Goal: Task Accomplishment & Management: Manage account settings

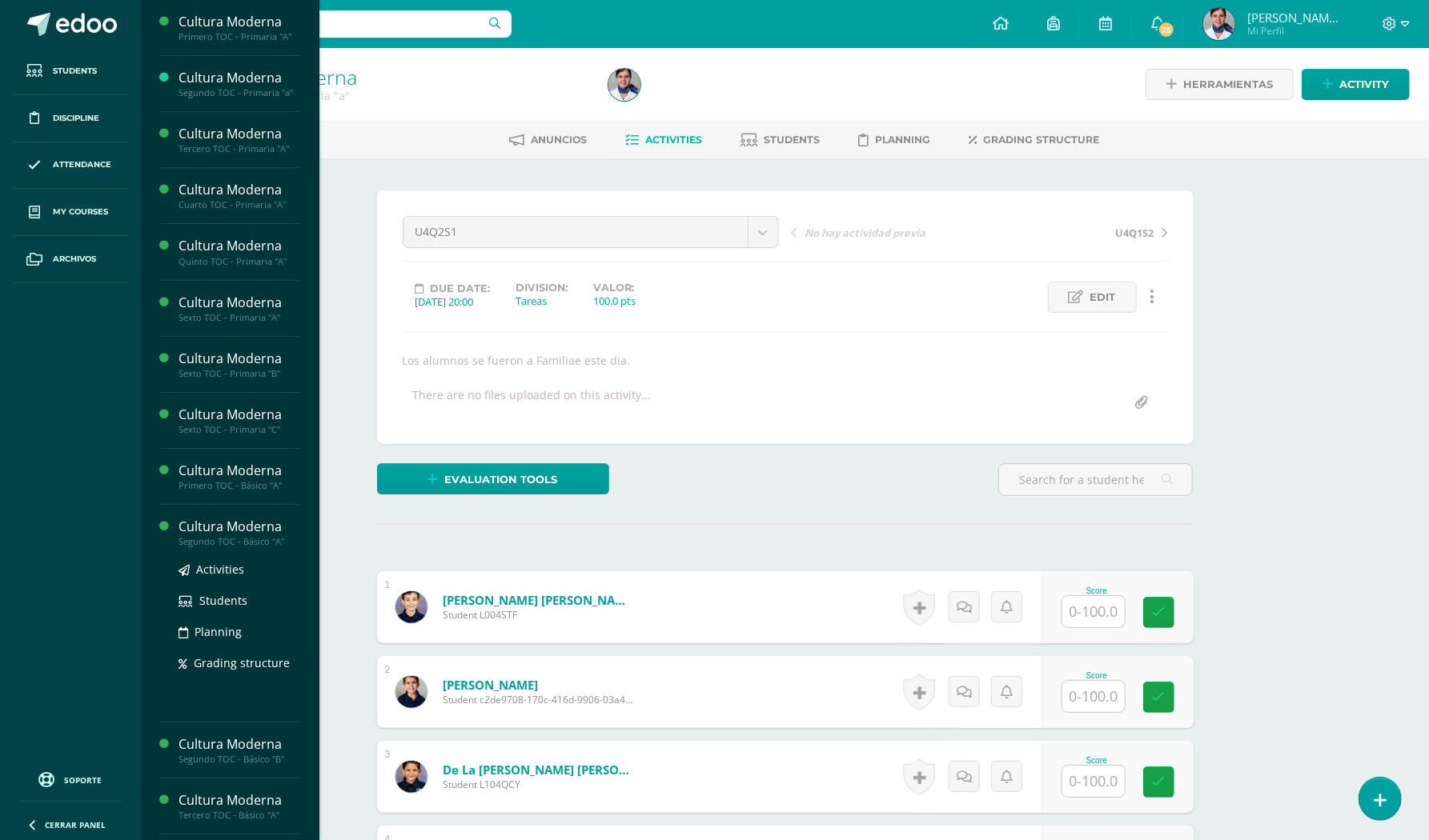
click at [251, 527] on div "Cultura Moderna" at bounding box center [239, 527] width 122 height 19
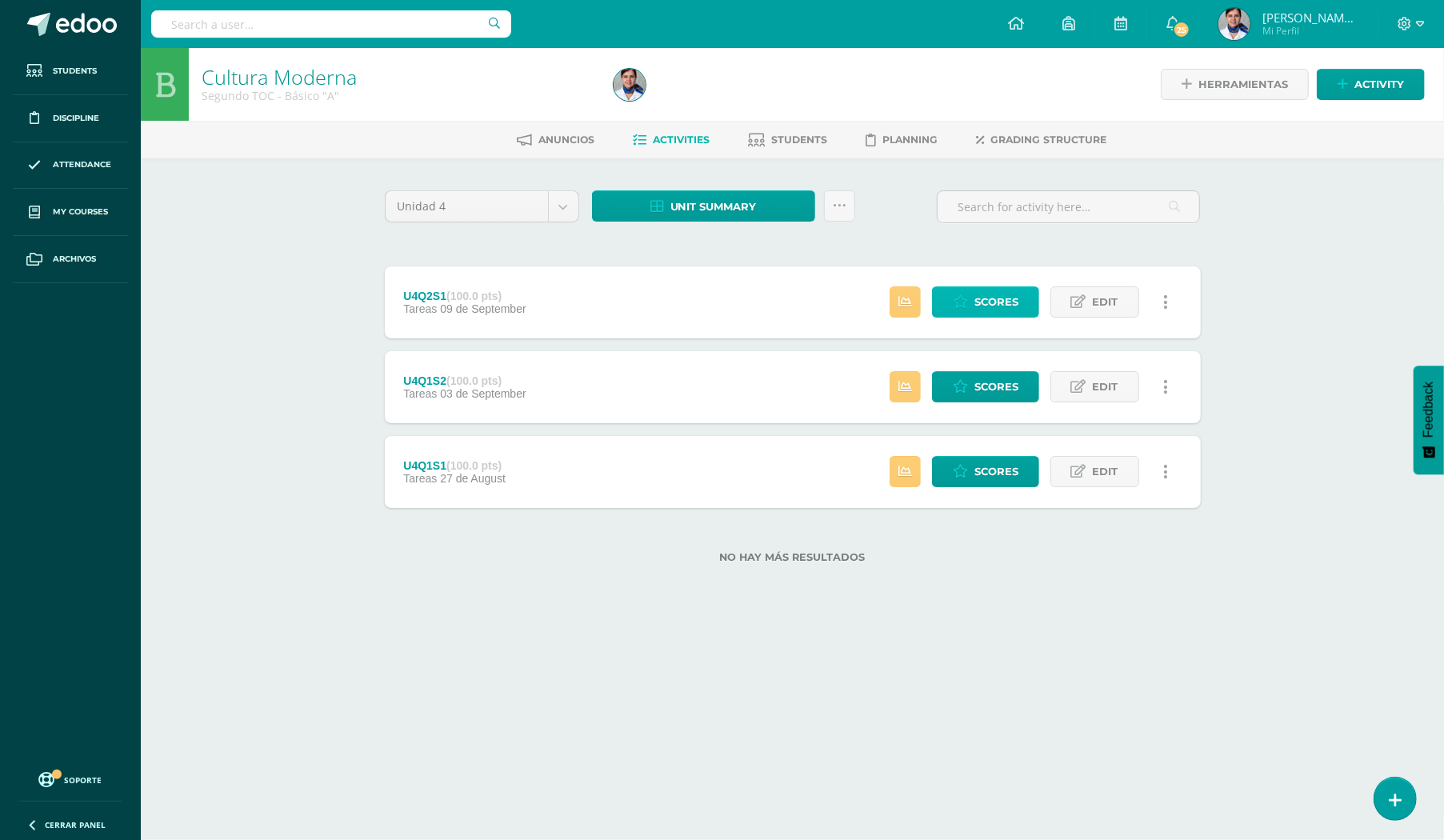
click at [989, 296] on span "Scores" at bounding box center [996, 301] width 44 height 29
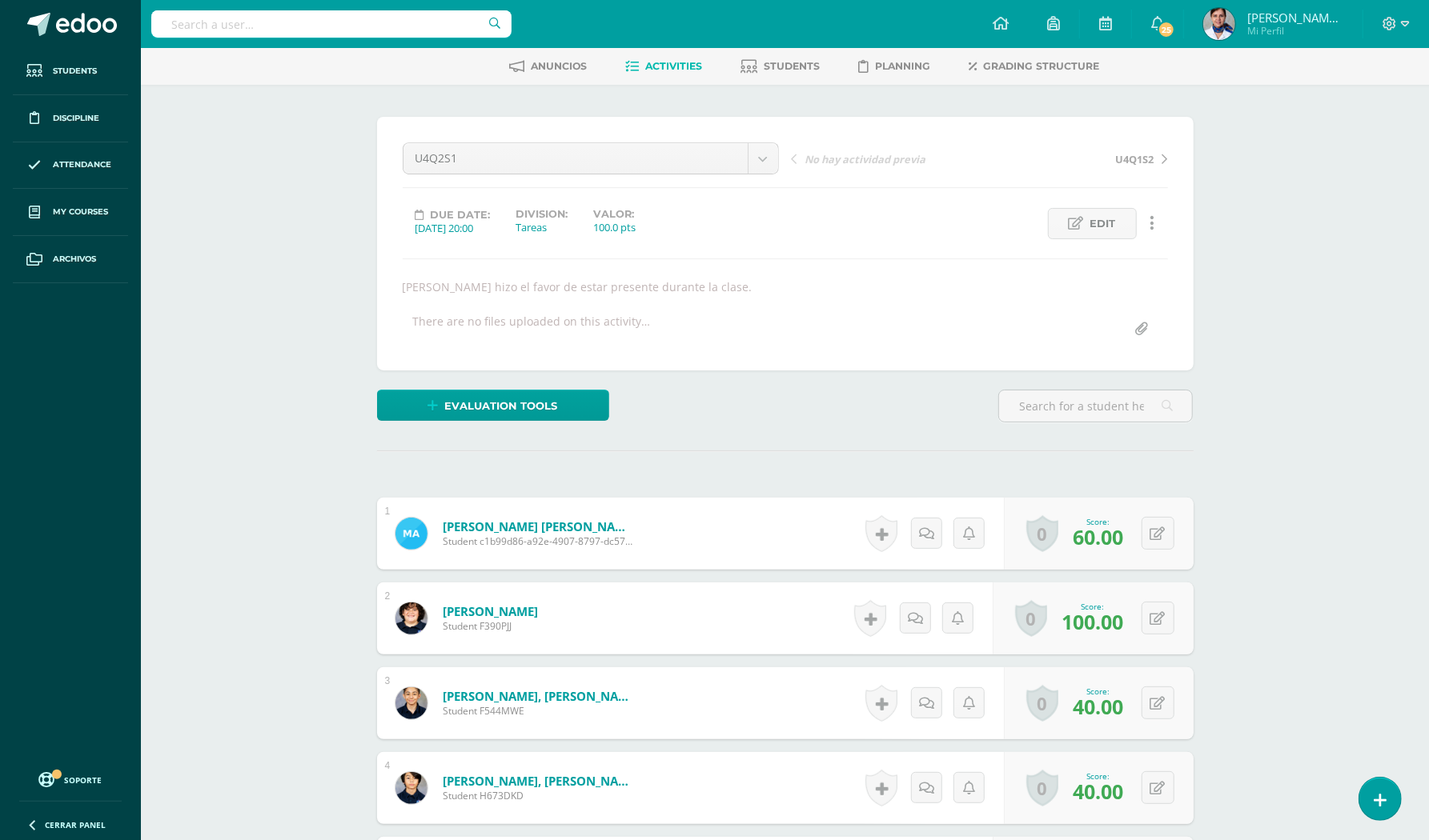
scroll to position [324, 0]
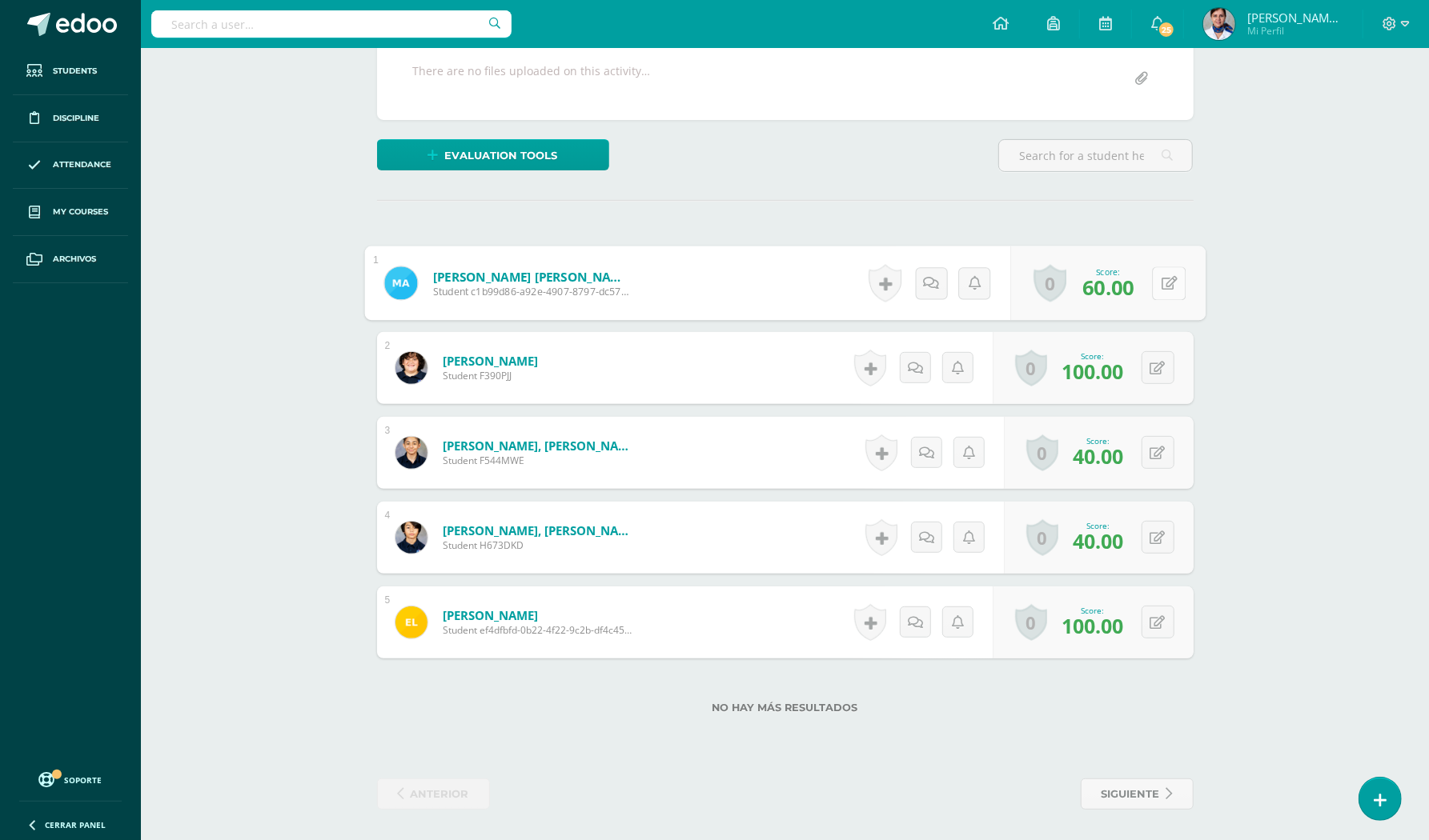
click at [1161, 276] on icon at bounding box center [1168, 283] width 16 height 14
type input "70"
click at [1154, 538] on button at bounding box center [1168, 538] width 33 height 33
click at [1119, 538] on icon at bounding box center [1125, 542] width 15 height 14
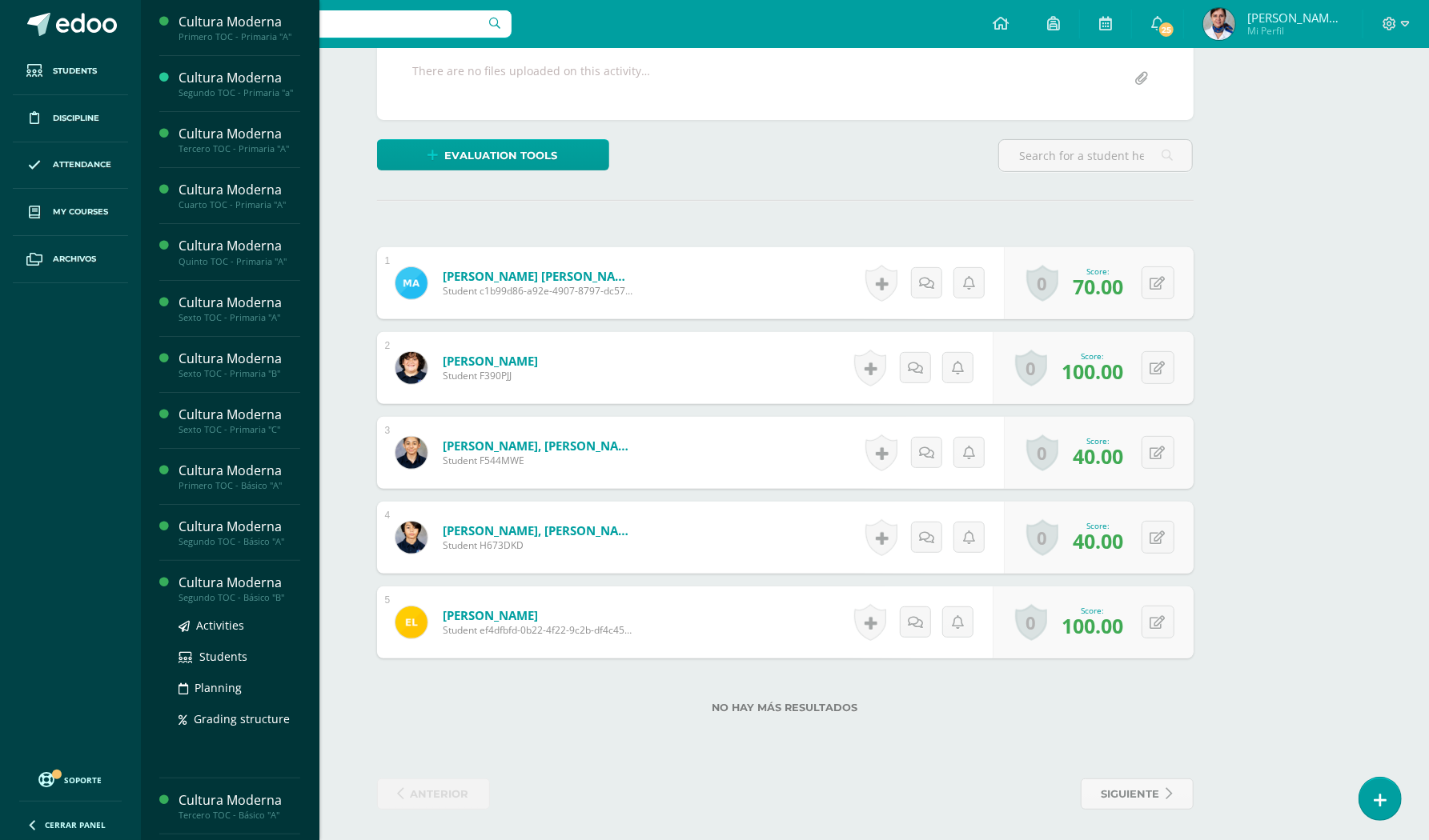
click at [261, 584] on div "Cultura Moderna" at bounding box center [239, 582] width 122 height 19
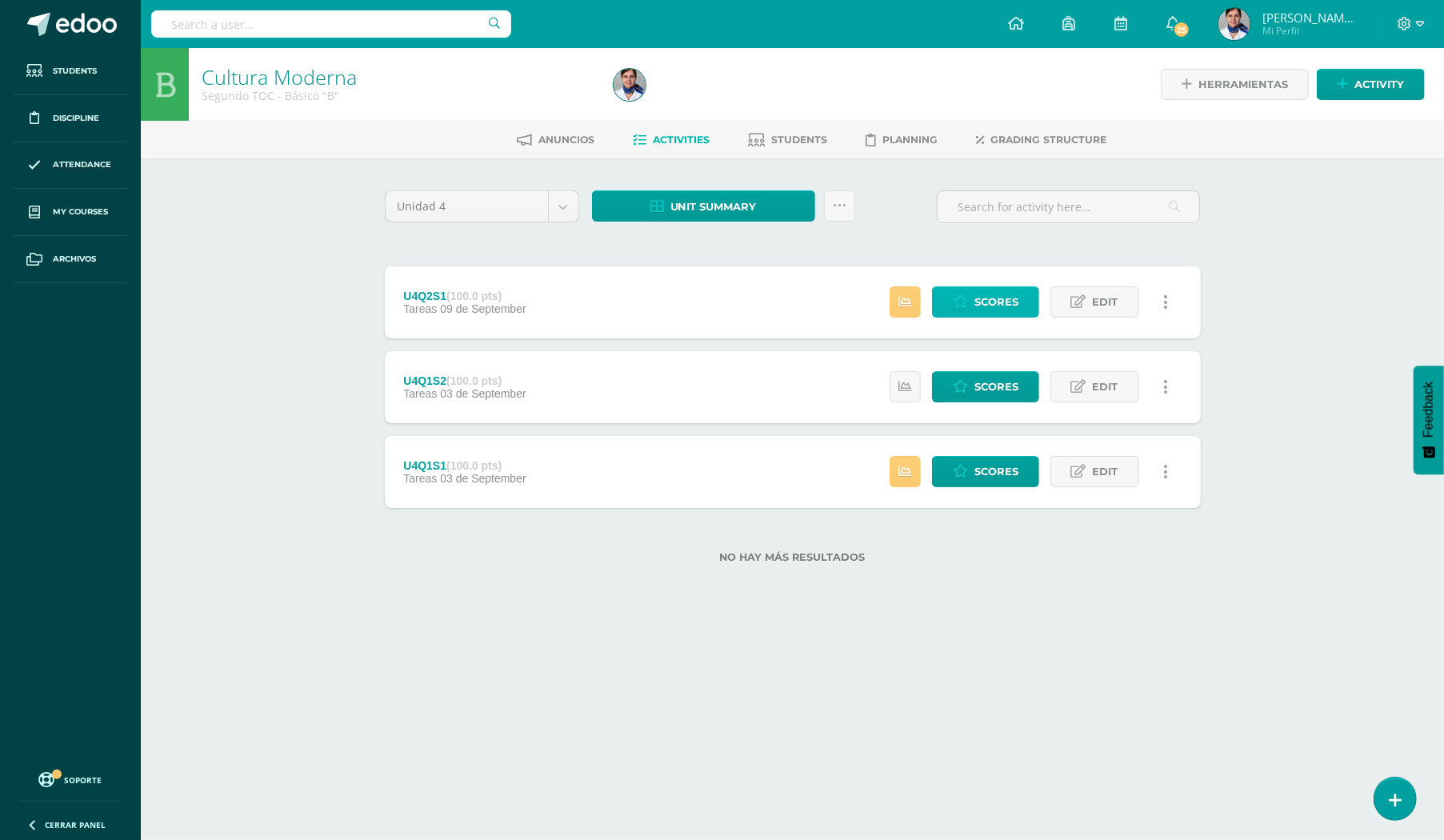
click at [981, 305] on span "Scores" at bounding box center [996, 301] width 44 height 29
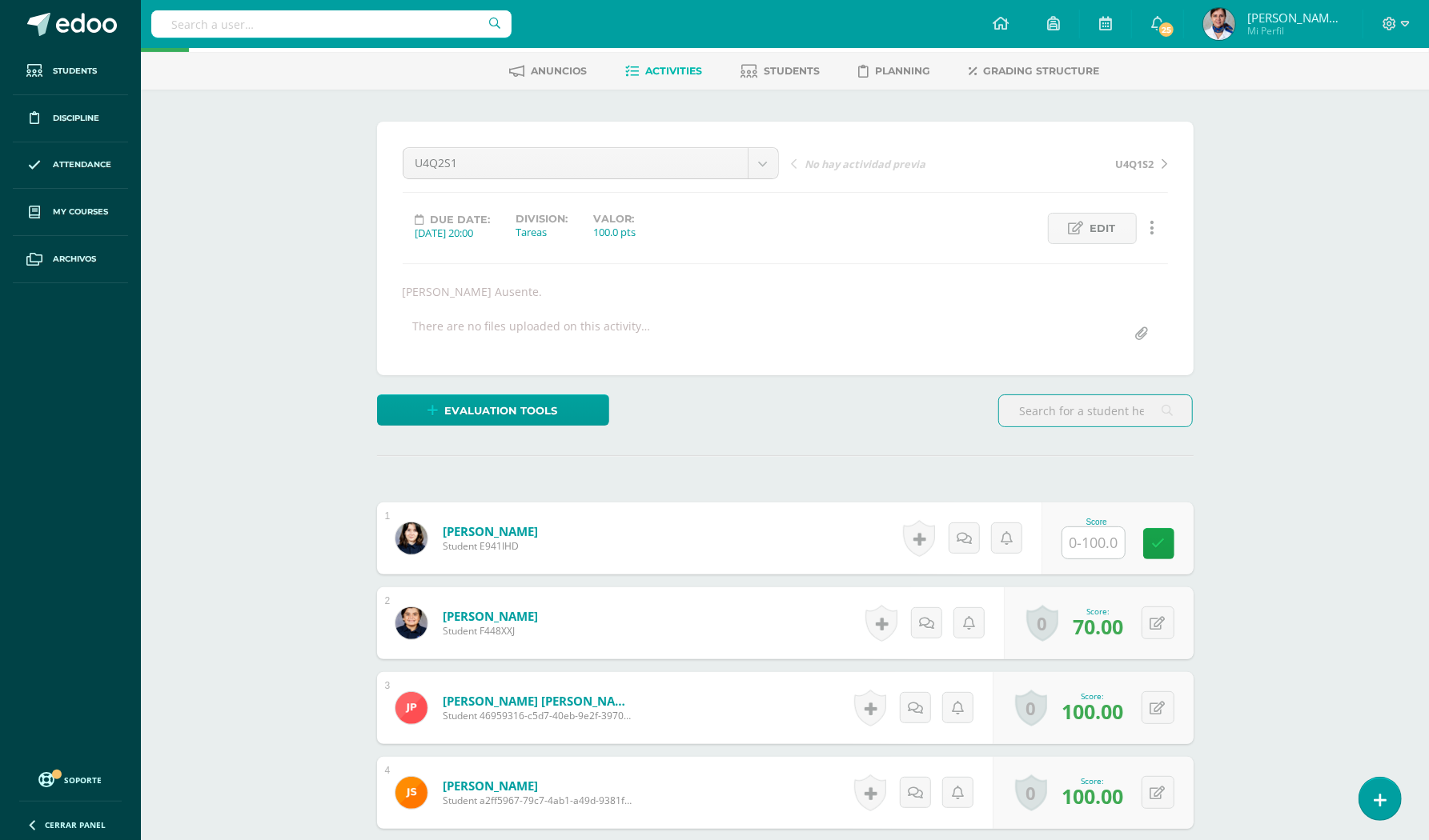
scroll to position [321, 0]
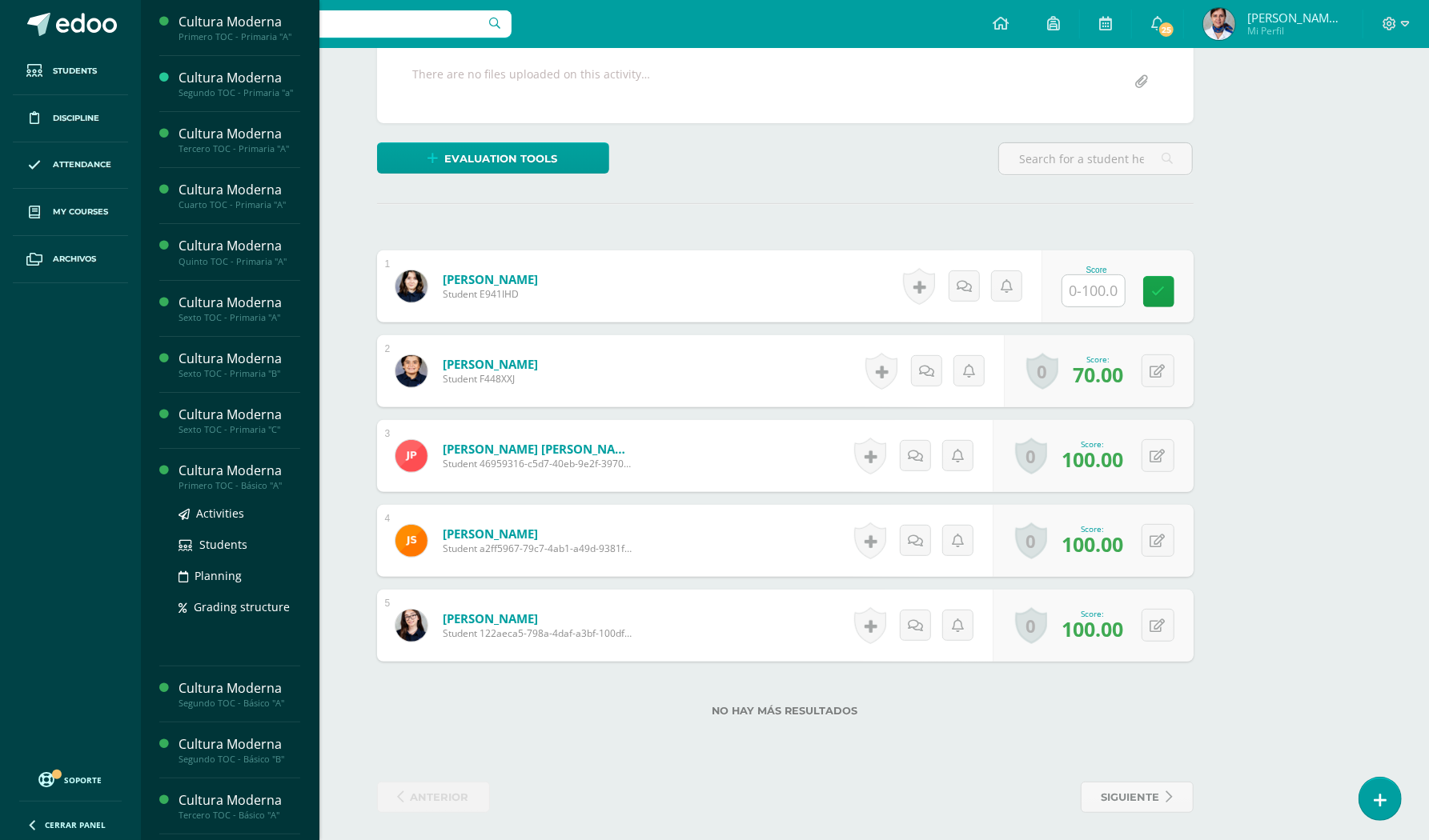
click at [213, 474] on div "Cultura Moderna" at bounding box center [239, 470] width 122 height 19
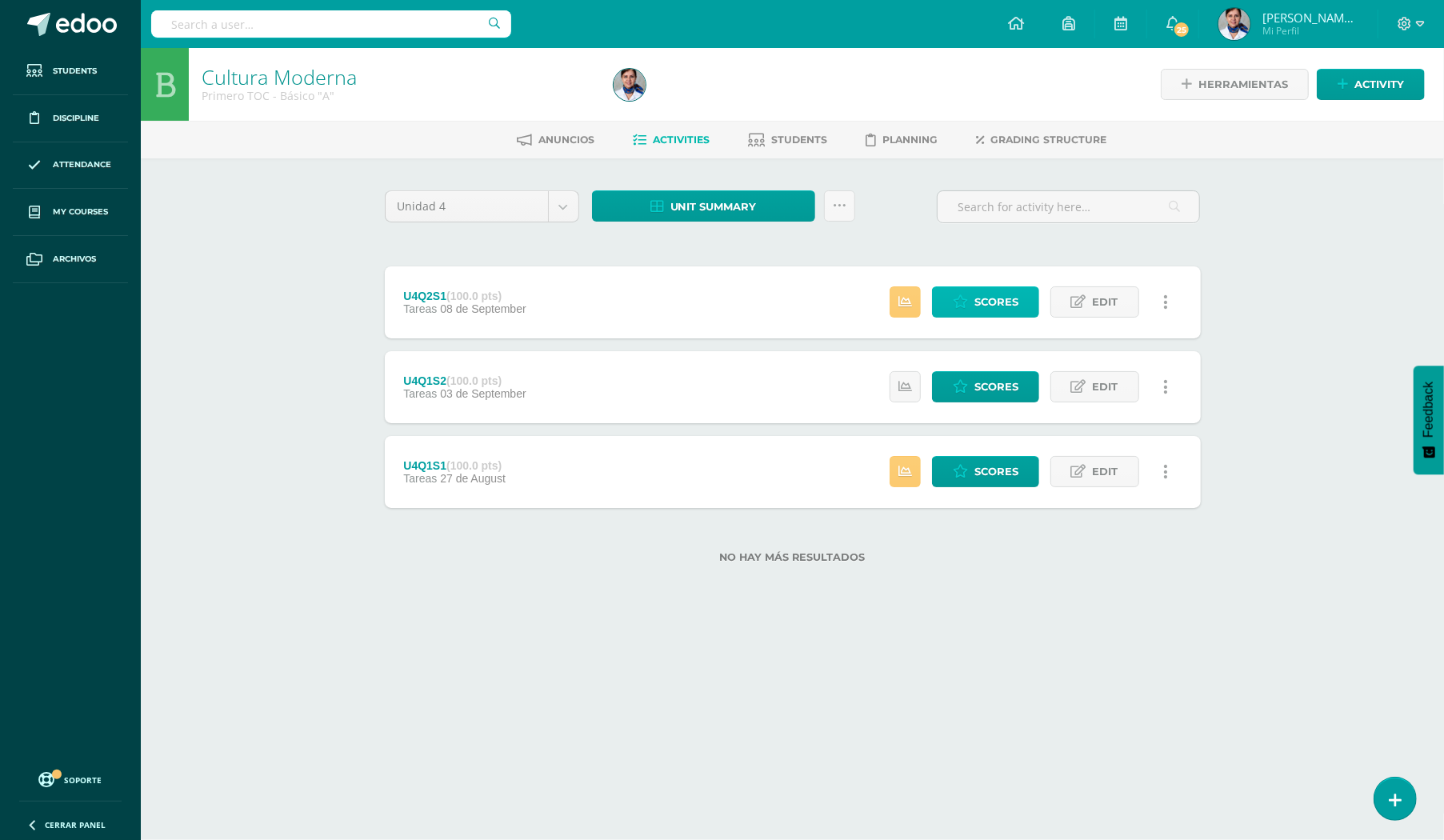
click at [1002, 305] on span "Scores" at bounding box center [996, 301] width 44 height 29
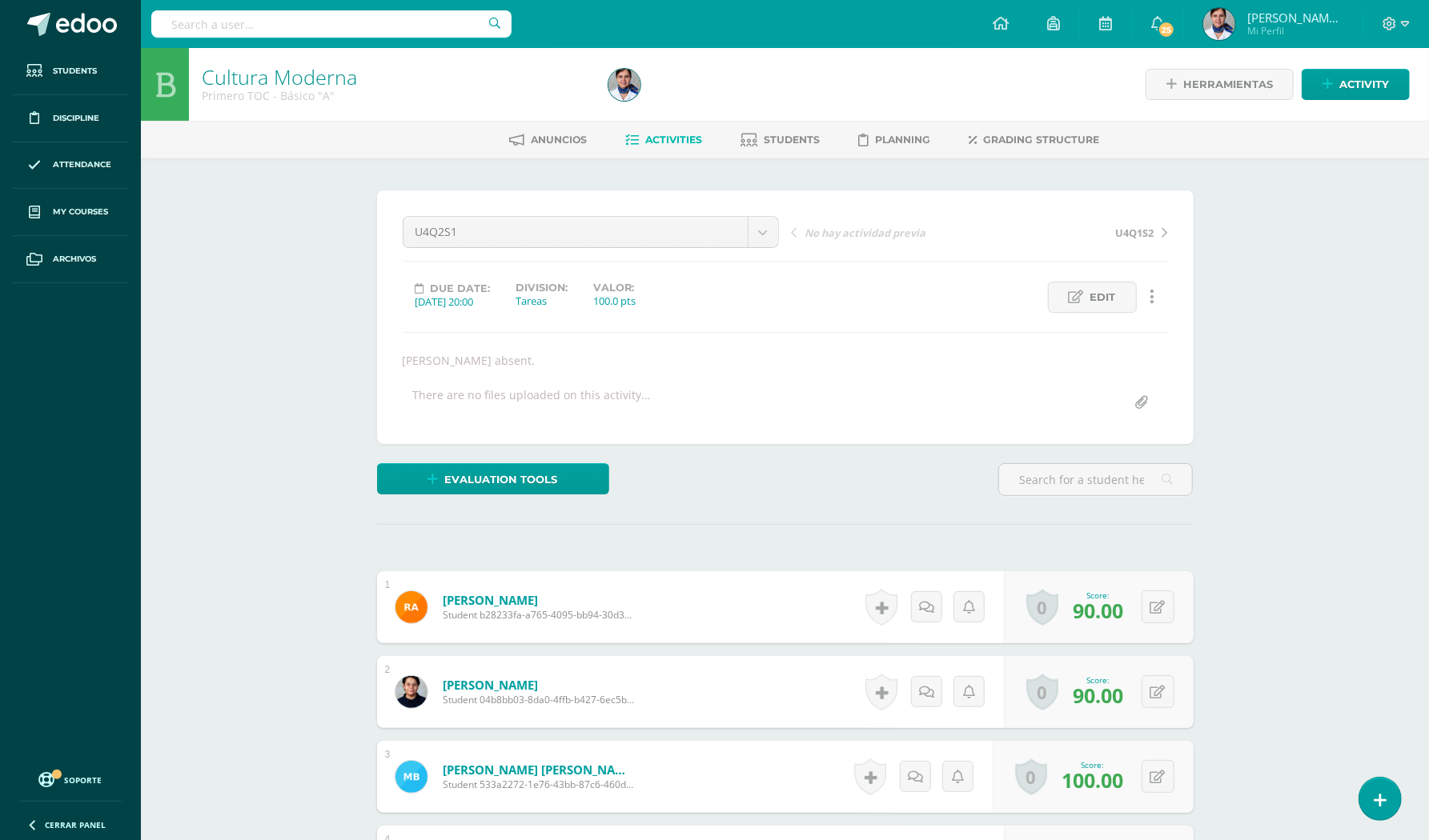
scroll to position [1, 0]
drag, startPoint x: 0, startPoint y: 0, endPoint x: 1002, endPoint y: 305, distance: 1047.4
click at [1002, 305] on div "Edit Activity history Delete Activity history" at bounding box center [1077, 297] width 194 height 31
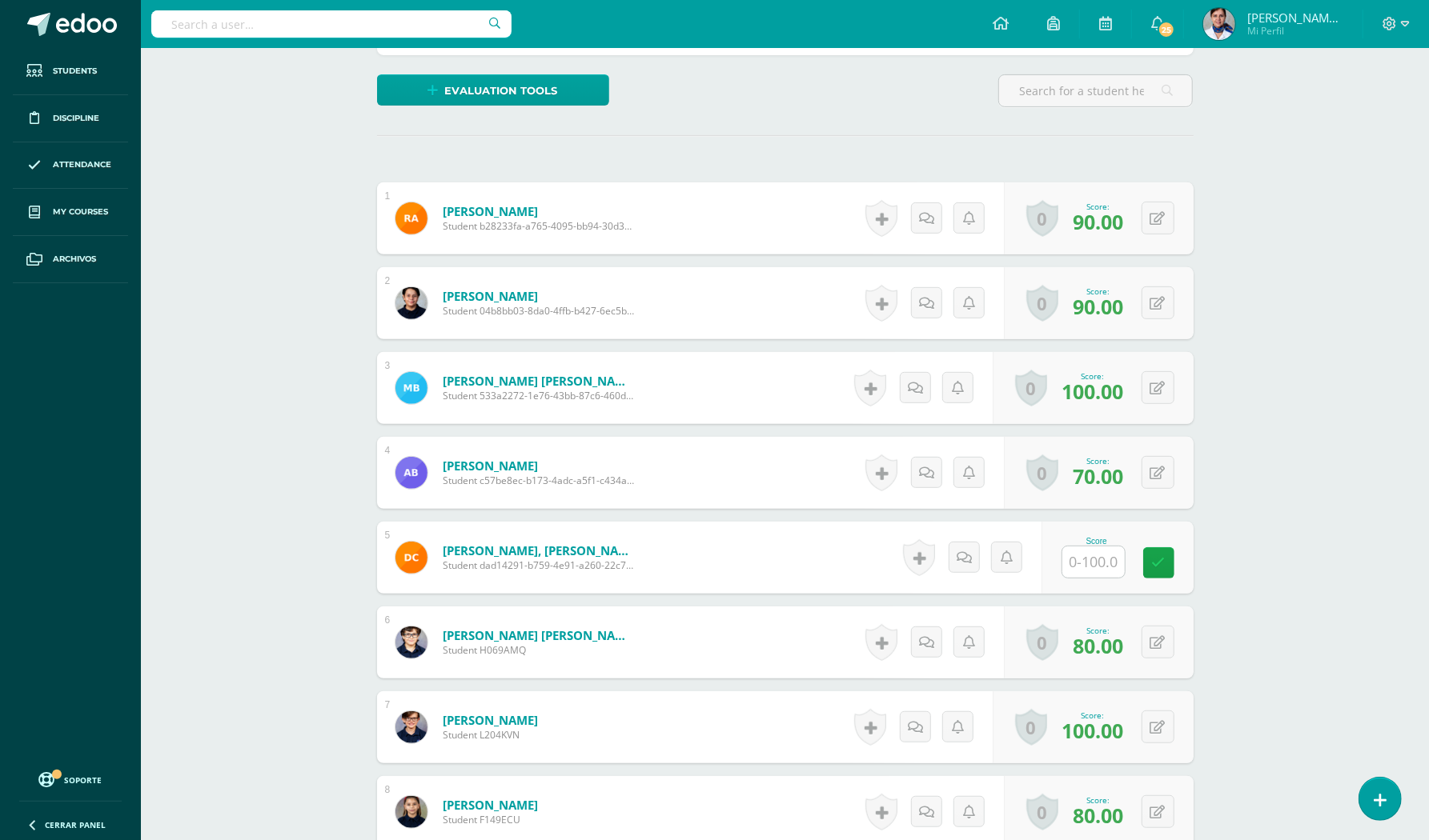
scroll to position [427, 0]
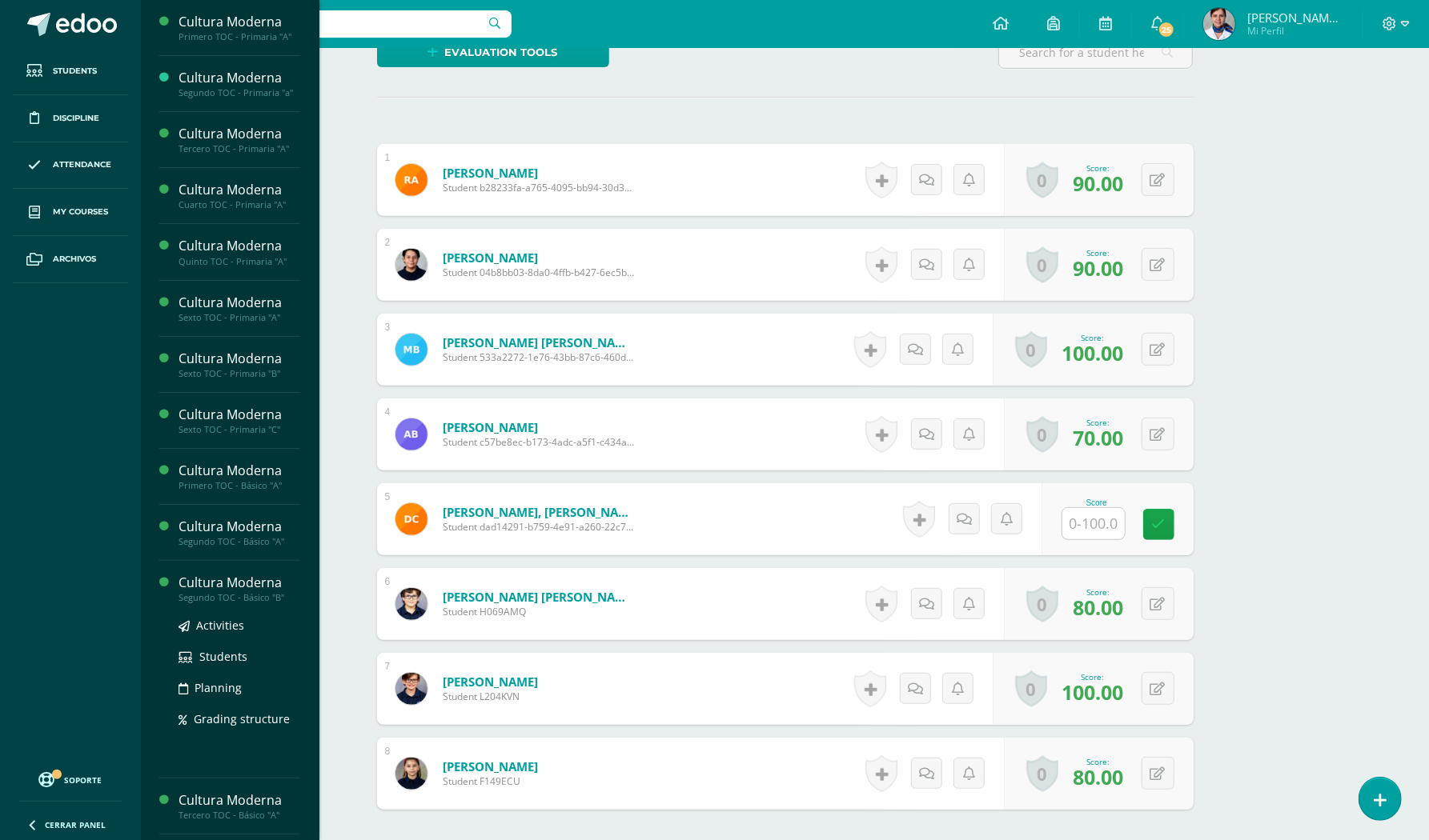
click at [253, 583] on div "Cultura Moderna" at bounding box center [239, 582] width 122 height 19
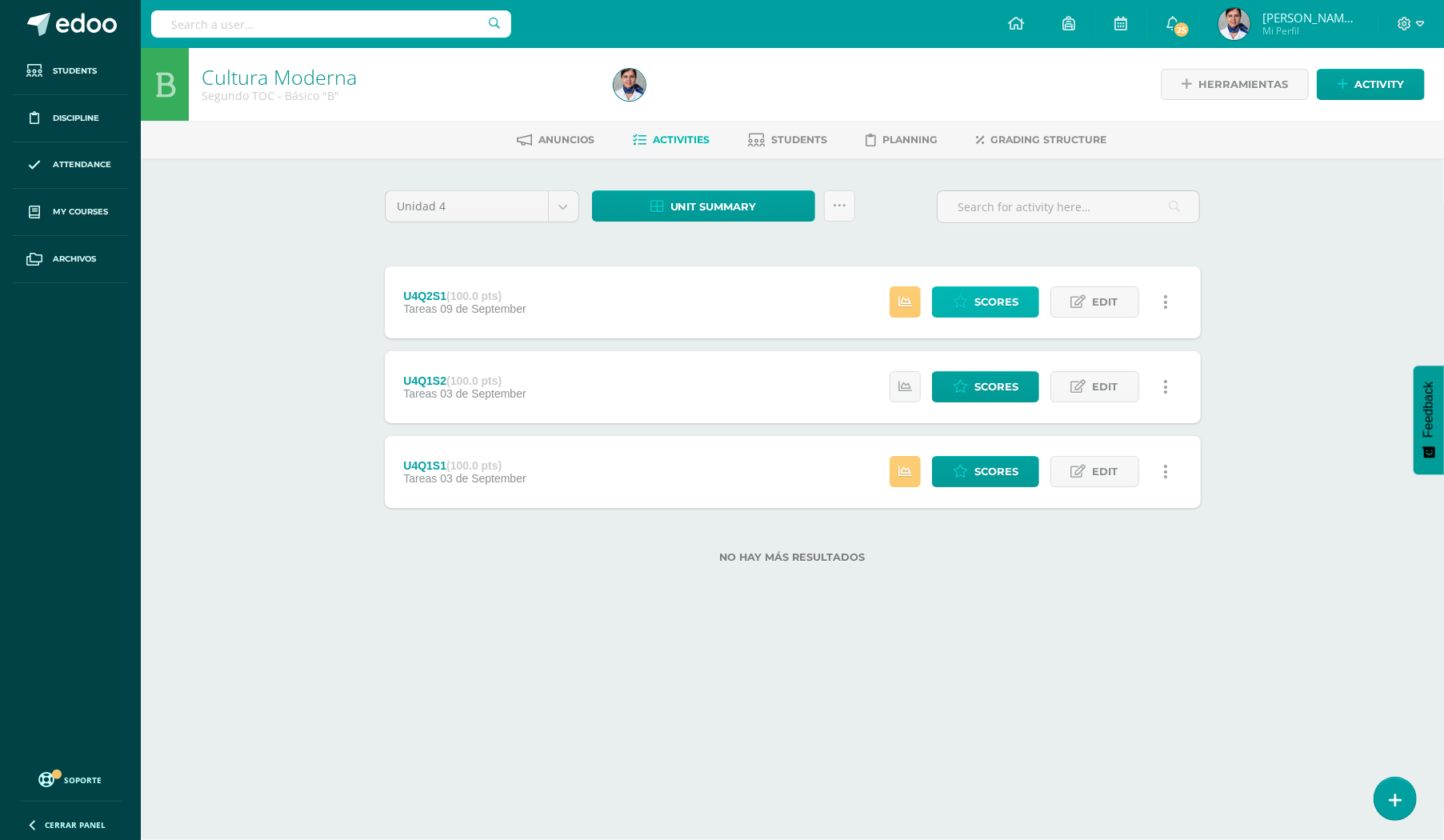
click at [975, 289] on span "Scores" at bounding box center [996, 301] width 44 height 29
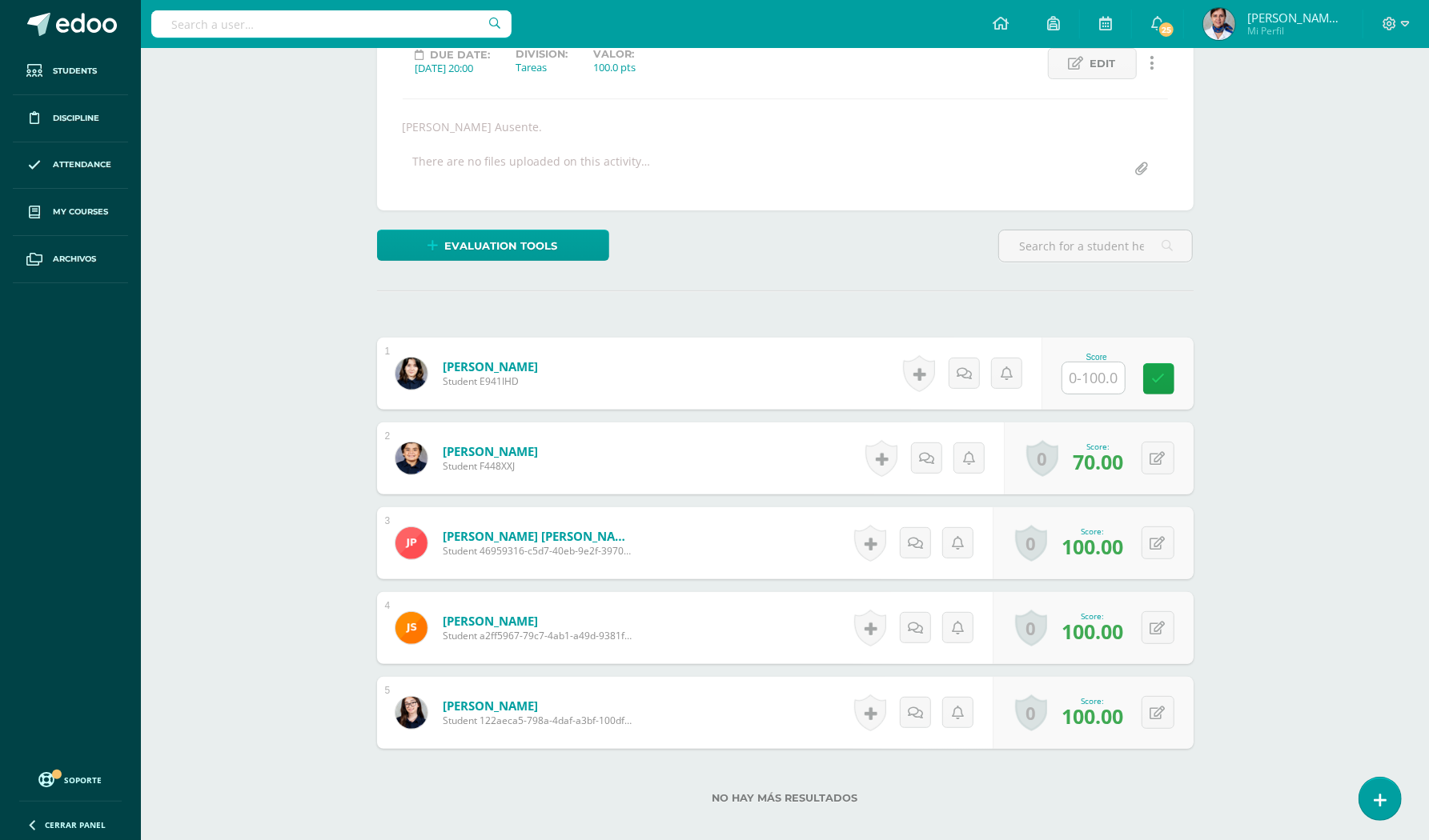
scroll to position [321, 0]
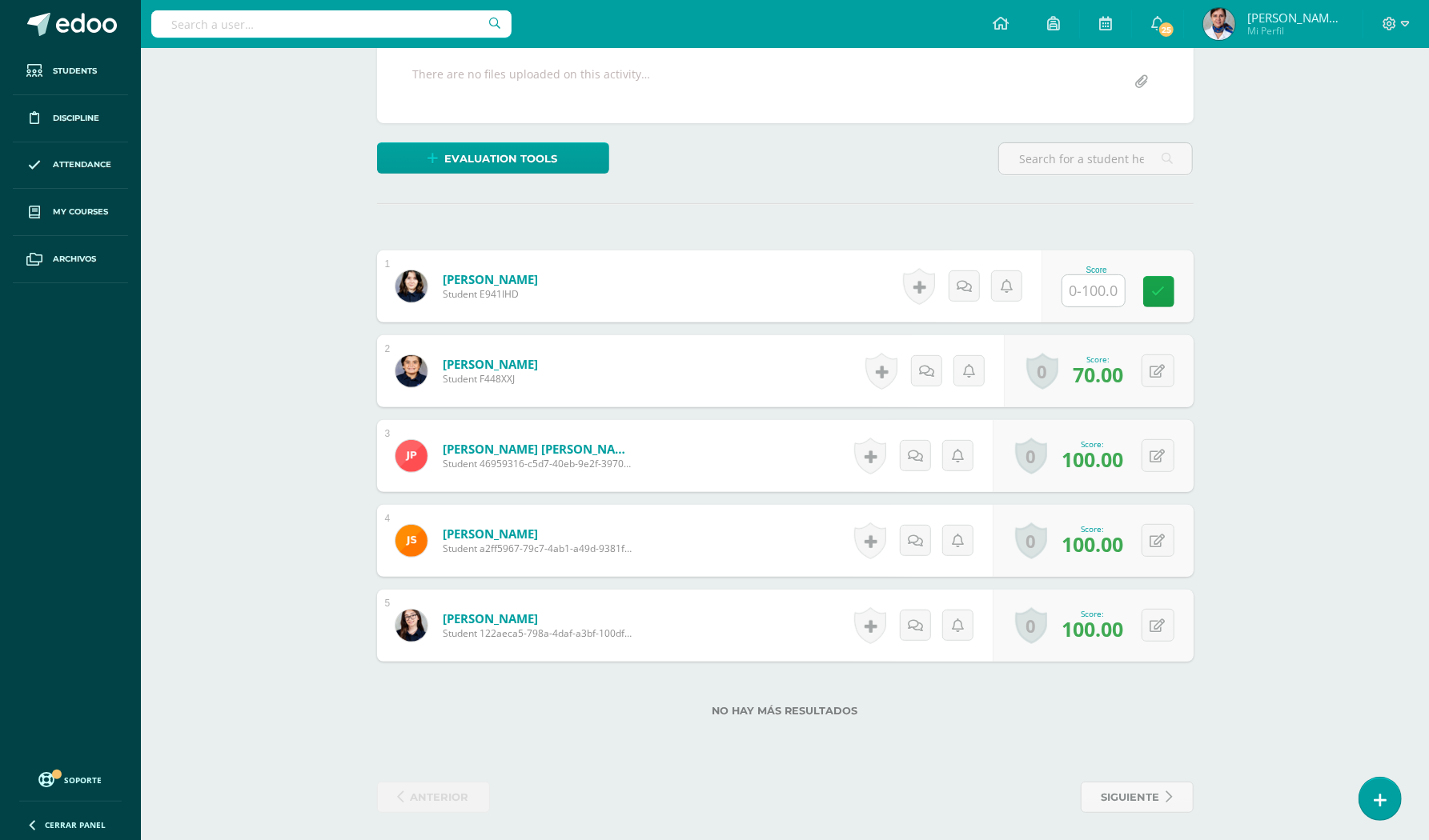
click at [1089, 286] on input "text" at bounding box center [1093, 291] width 62 height 31
type input "100"
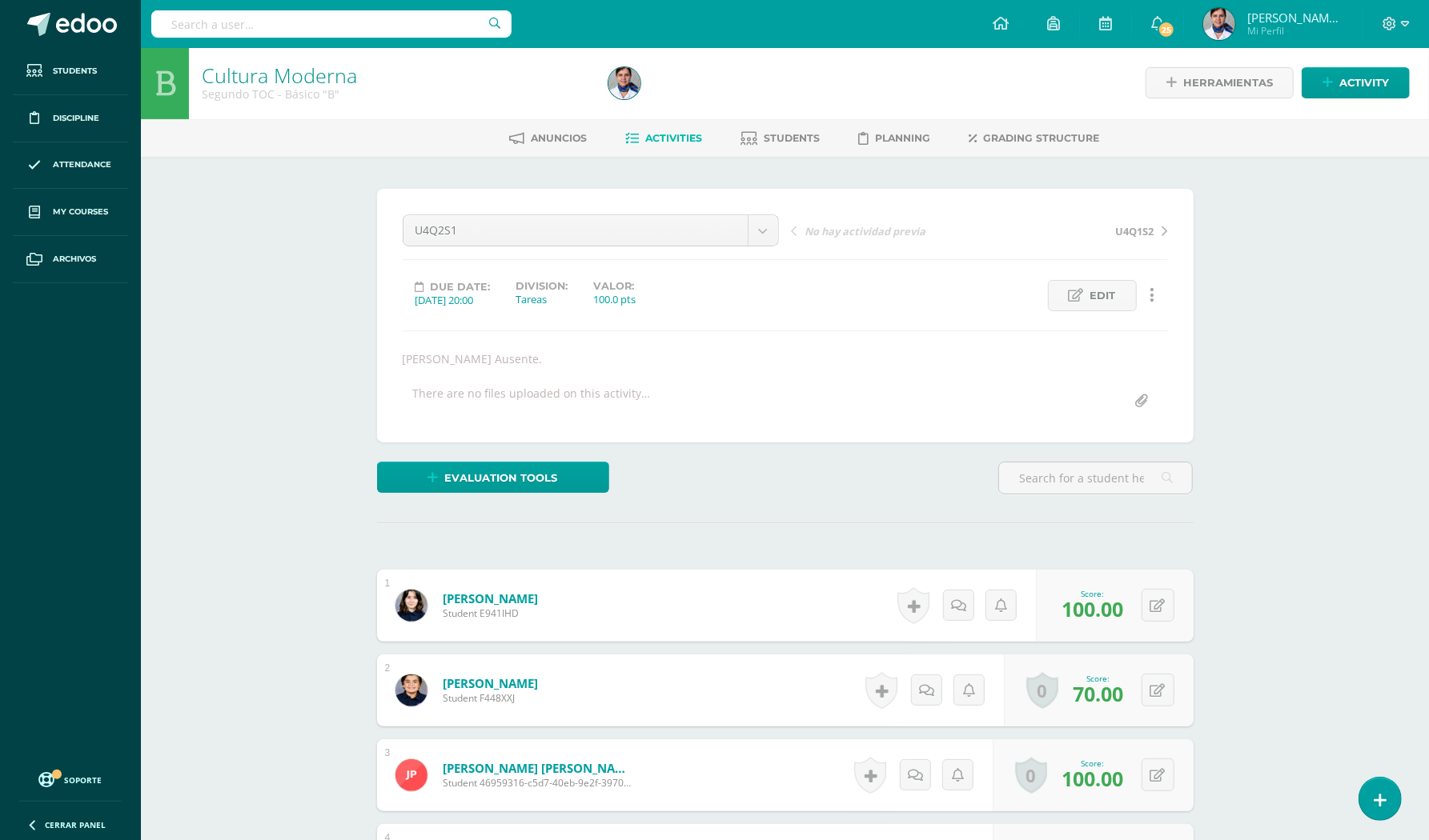
scroll to position [0, 0]
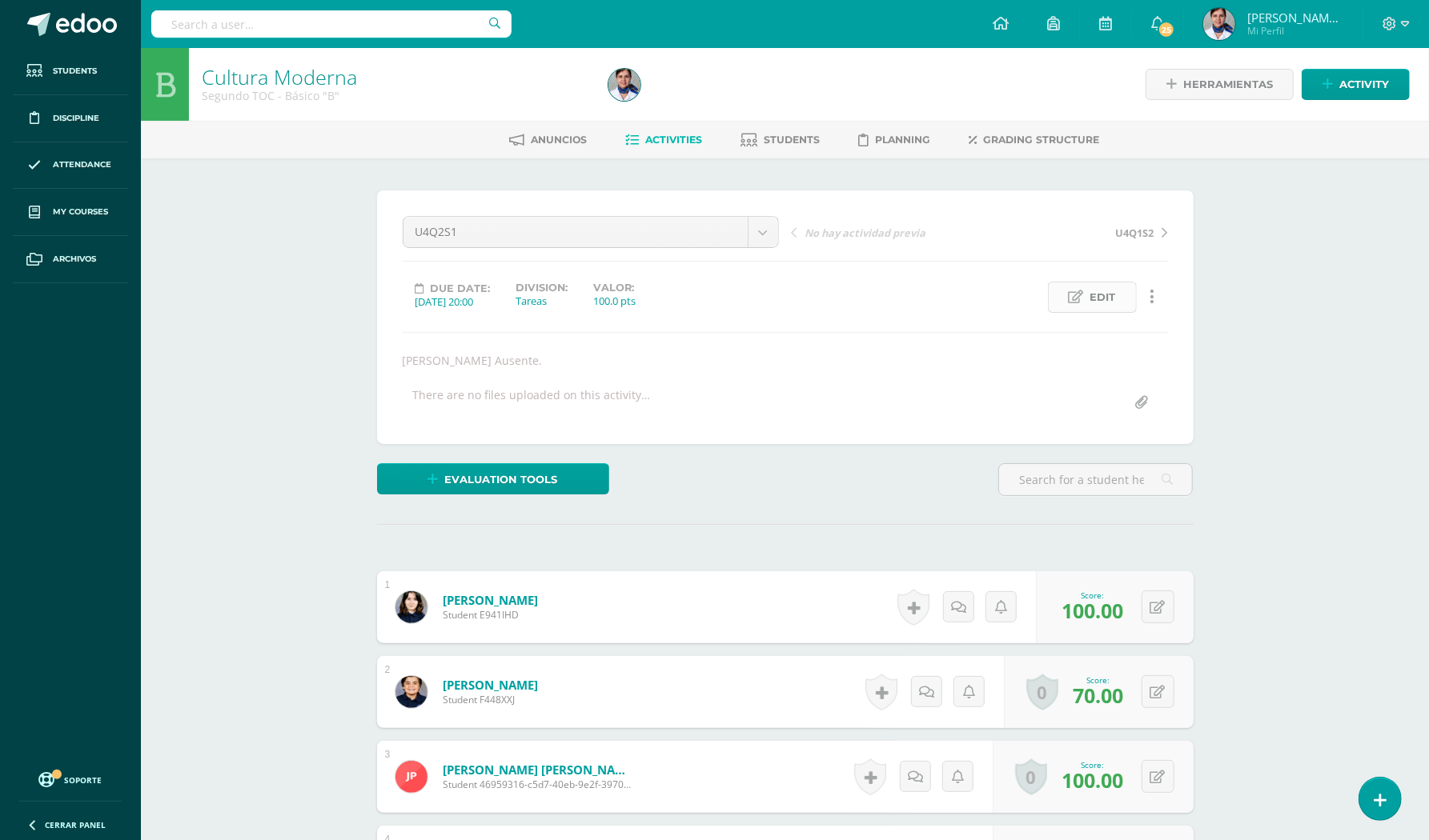
click at [1105, 296] on span "Edit" at bounding box center [1103, 297] width 25 height 29
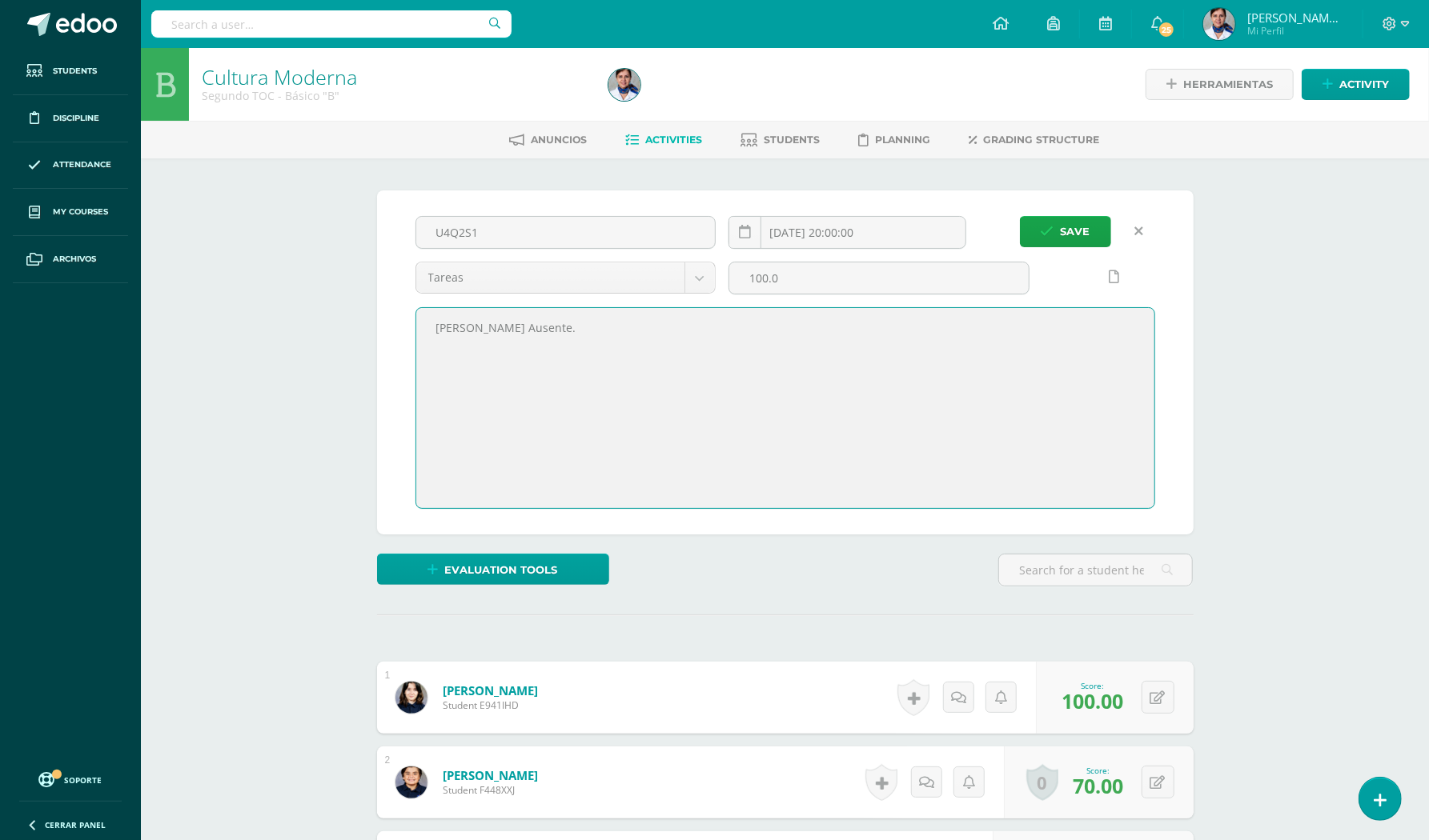
click at [593, 340] on textarea "[PERSON_NAME] Ausente." at bounding box center [785, 408] width 738 height 200
click at [735, 425] on textarea "[PERSON_NAME] Ausente." at bounding box center [785, 408] width 738 height 200
click at [830, 373] on textarea "[PERSON_NAME] Ausente." at bounding box center [785, 408] width 738 height 200
type textarea "[PERSON_NAME] Ausente. [PERSON_NAME] repuso su nota la segunda clase de la sema…"
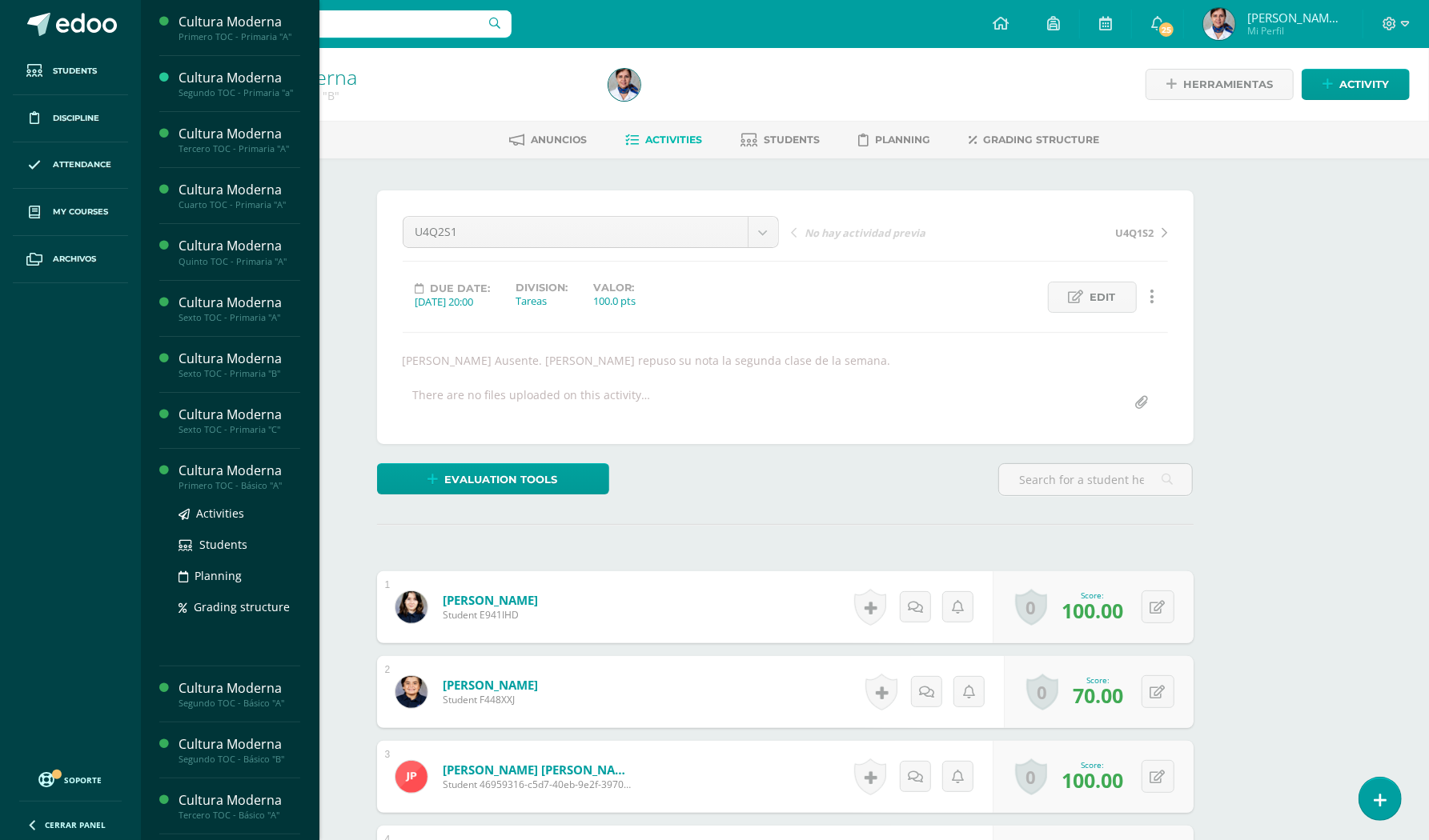
click at [237, 473] on div "Cultura Moderna" at bounding box center [239, 470] width 122 height 19
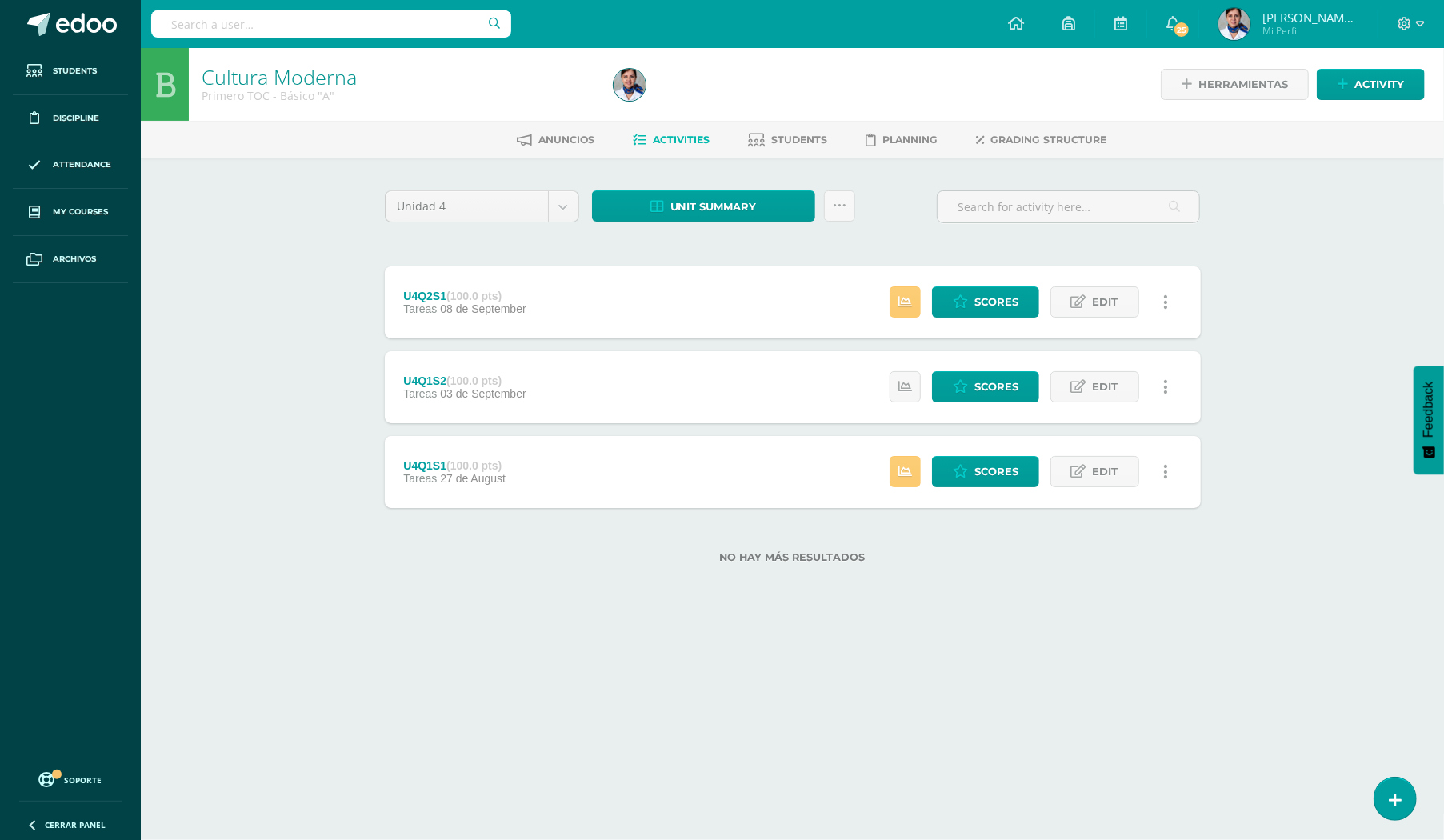
drag, startPoint x: 0, startPoint y: 0, endPoint x: 237, endPoint y: 473, distance: 529.1
click at [237, 473] on div "Cultura Moderna Primero TOC - Básico "A" Herramientas Detalle de asistencias Ac…" at bounding box center [792, 331] width 1304 height 567
click at [304, 607] on div "Cultura Moderna Primero TOC - Básico "A" Herramientas Detalle de asistencias Ac…" at bounding box center [792, 331] width 1304 height 567
click at [1002, 307] on span "Scores" at bounding box center [996, 301] width 44 height 29
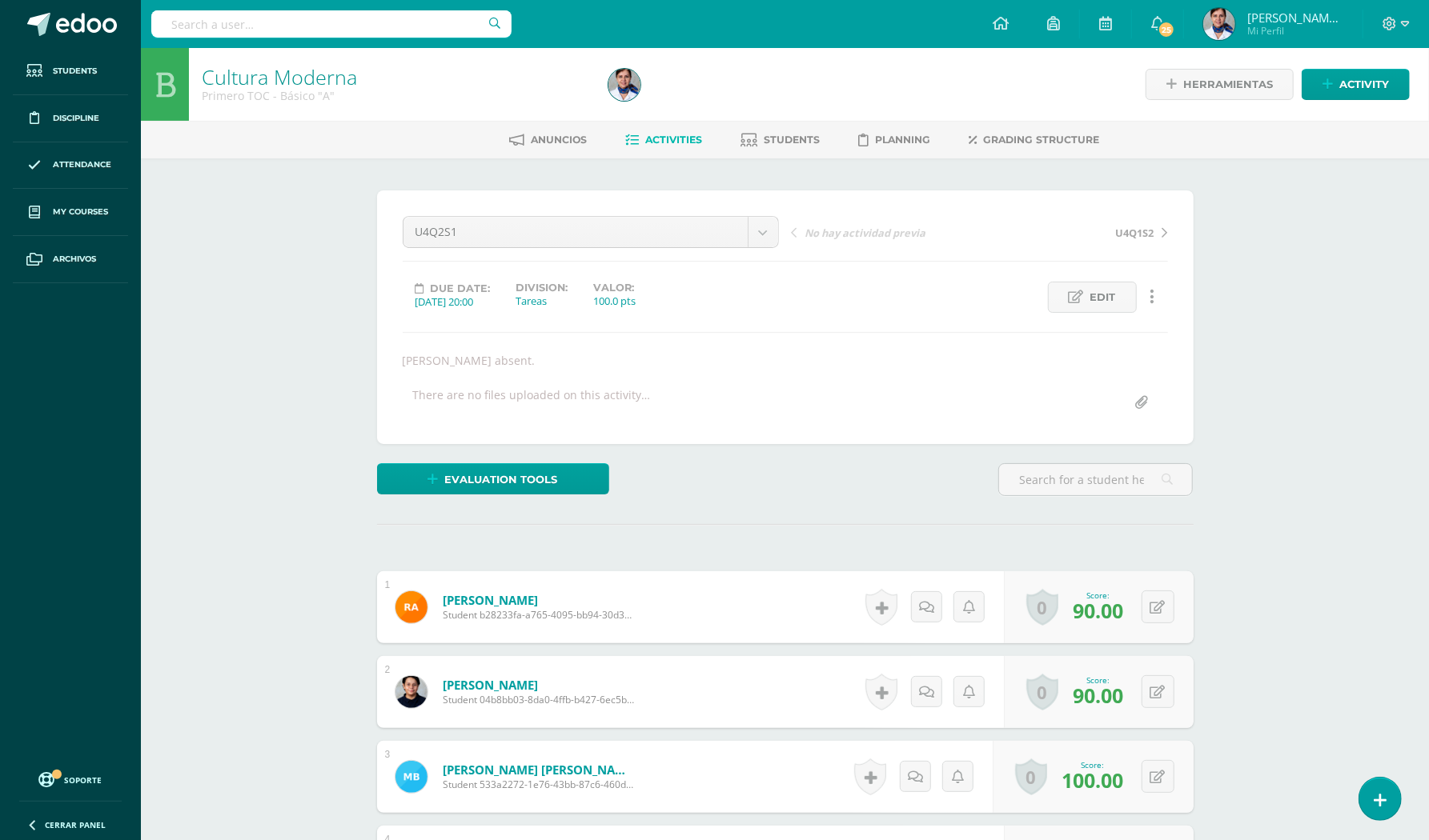
scroll to position [1, 0]
drag, startPoint x: 0, startPoint y: 0, endPoint x: 1002, endPoint y: 307, distance: 1048.0
click at [1002, 307] on div "Edit Activity history Delete Activity history" at bounding box center [1077, 297] width 194 height 31
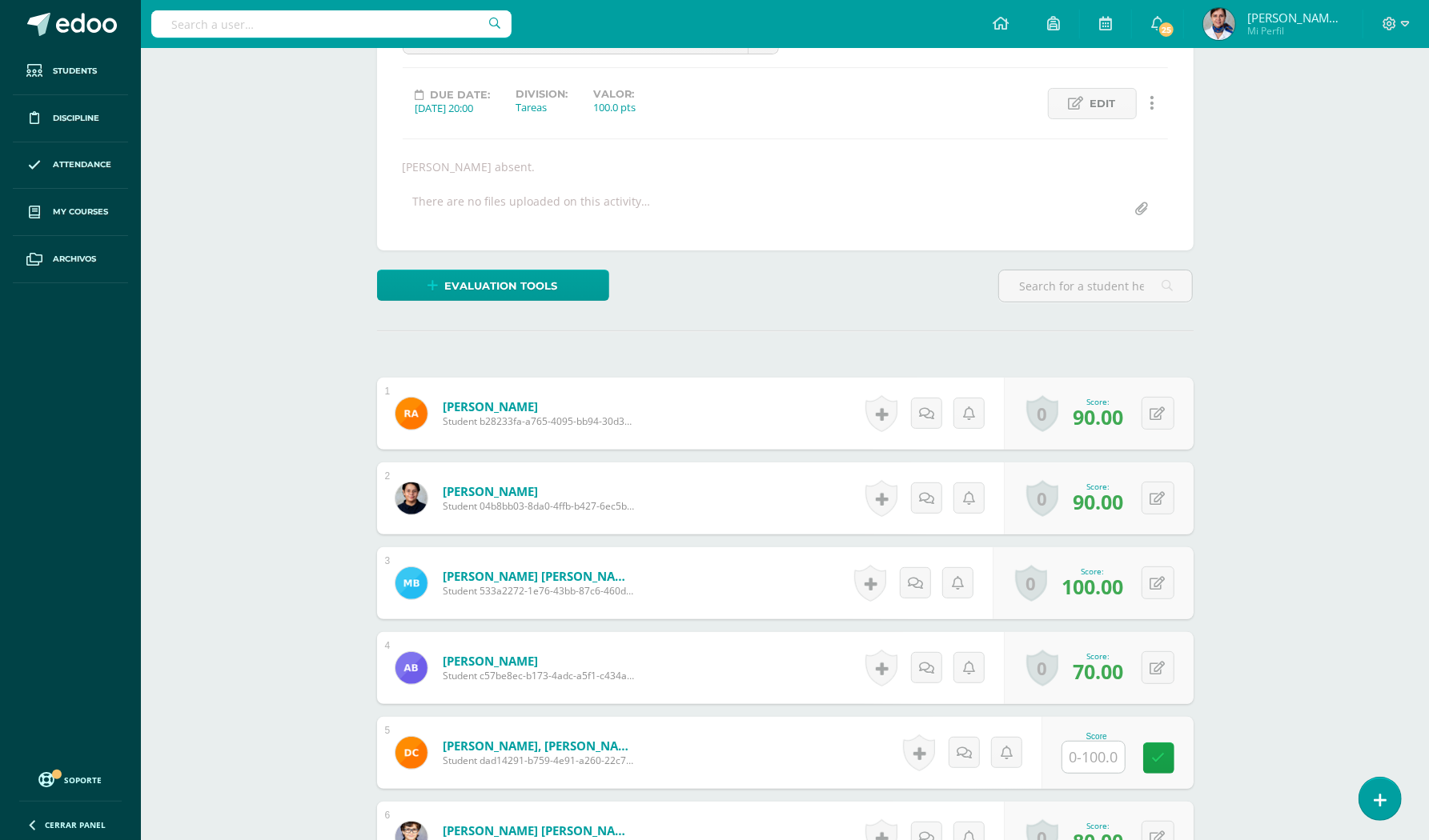
scroll to position [0, 0]
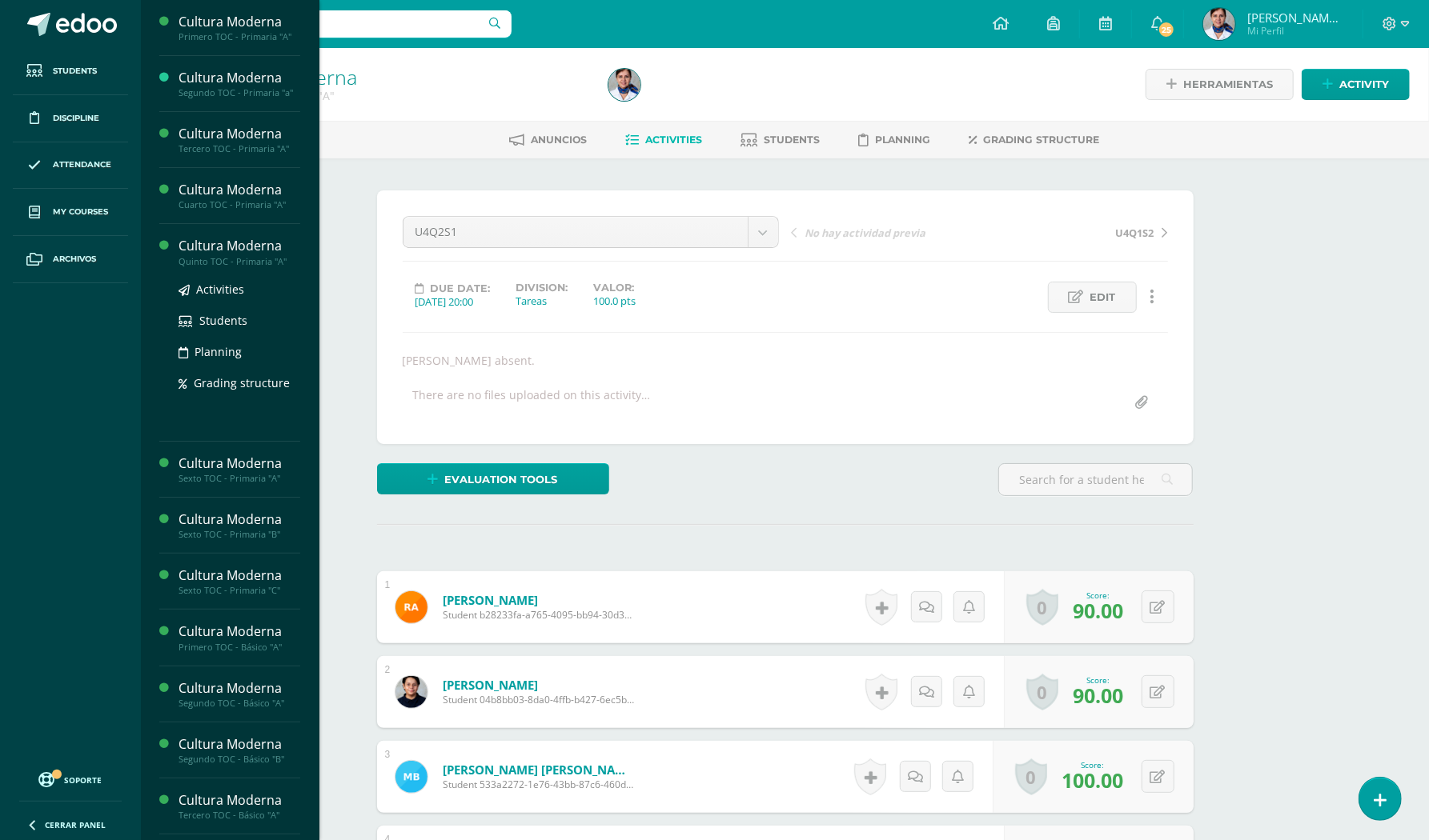
click at [206, 244] on div "Cultura Moderna" at bounding box center [239, 246] width 122 height 19
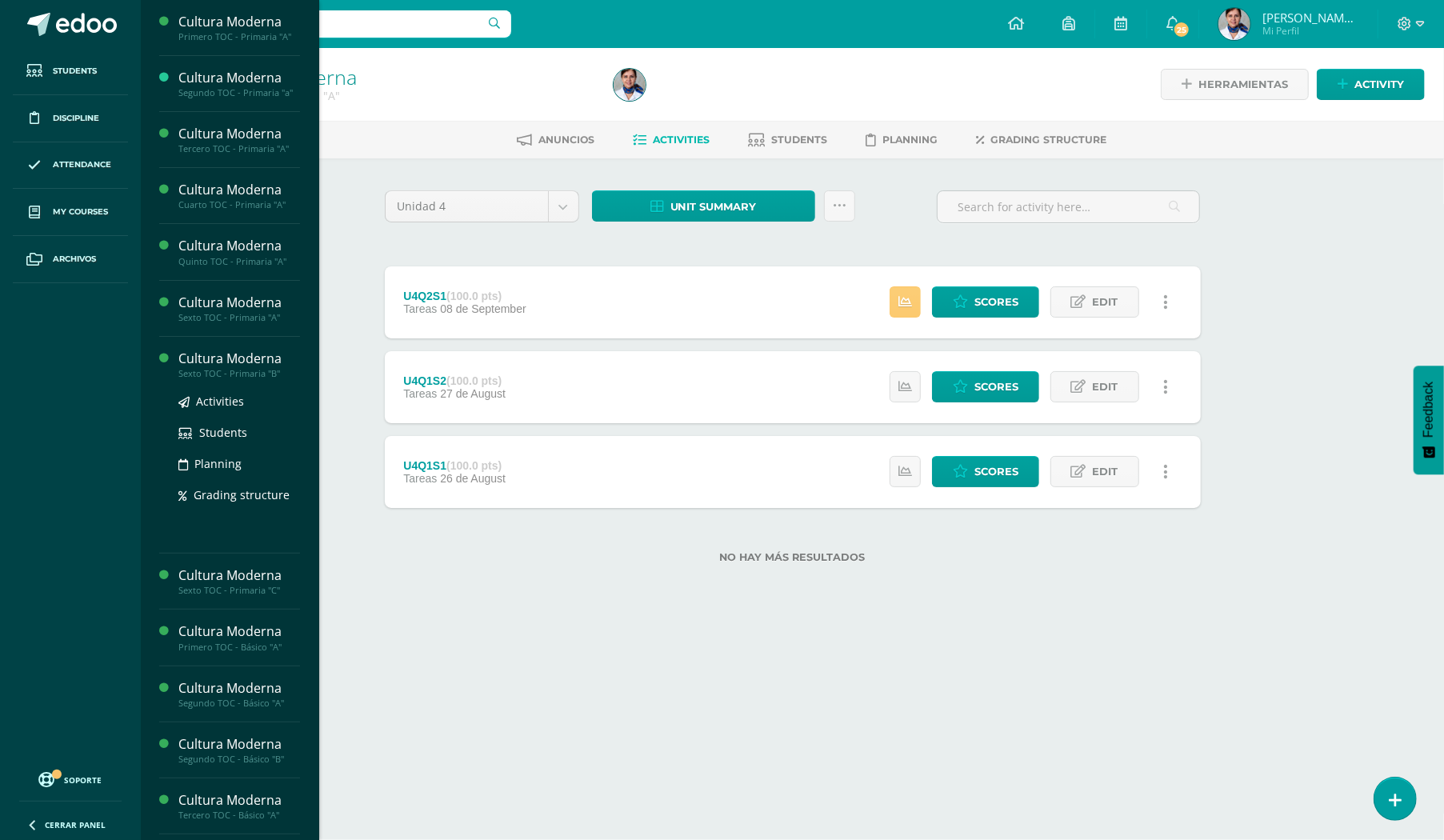
click at [269, 357] on div "Cultura Moderna" at bounding box center [239, 358] width 122 height 19
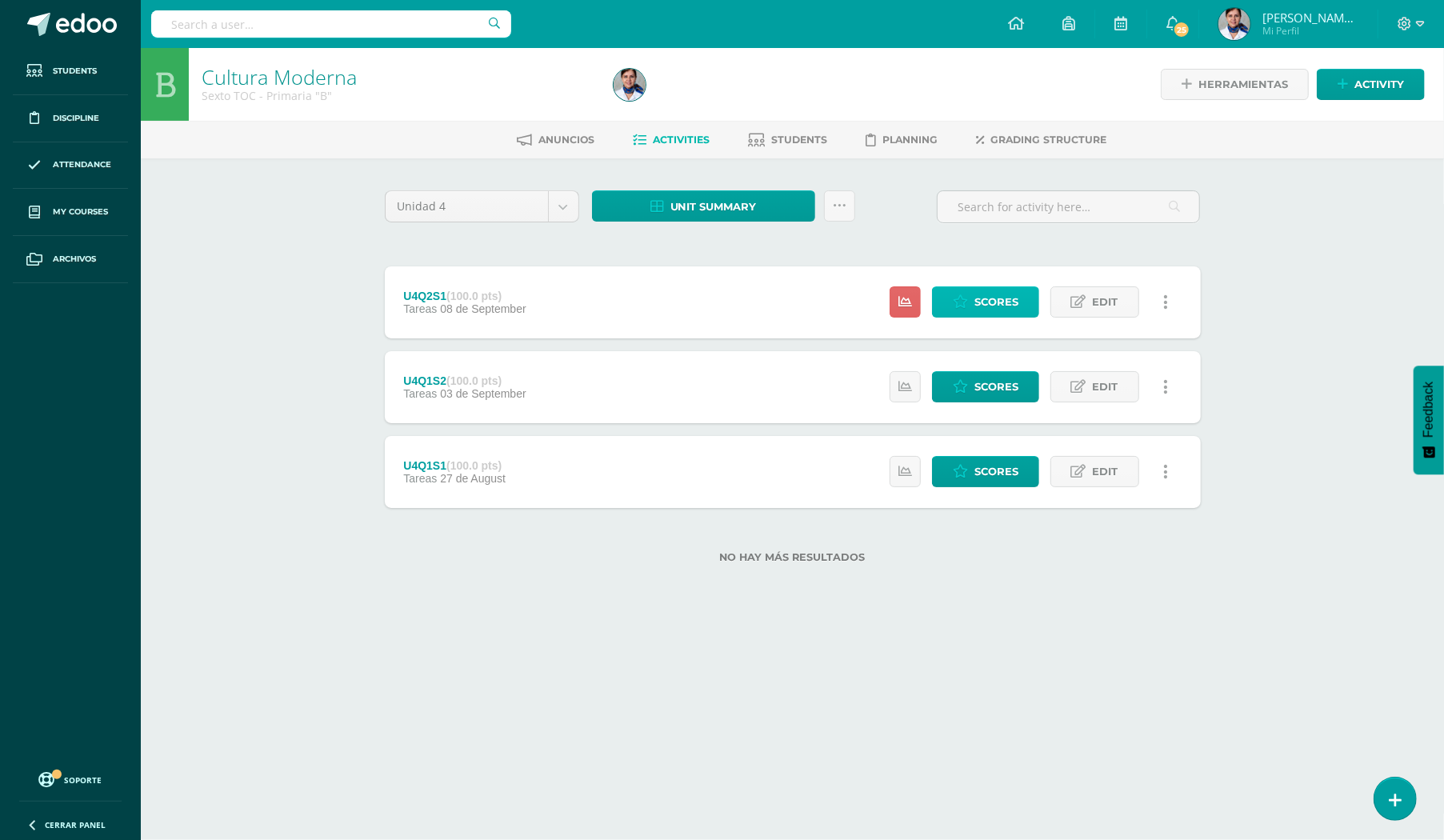
click at [978, 302] on span "Scores" at bounding box center [996, 301] width 44 height 29
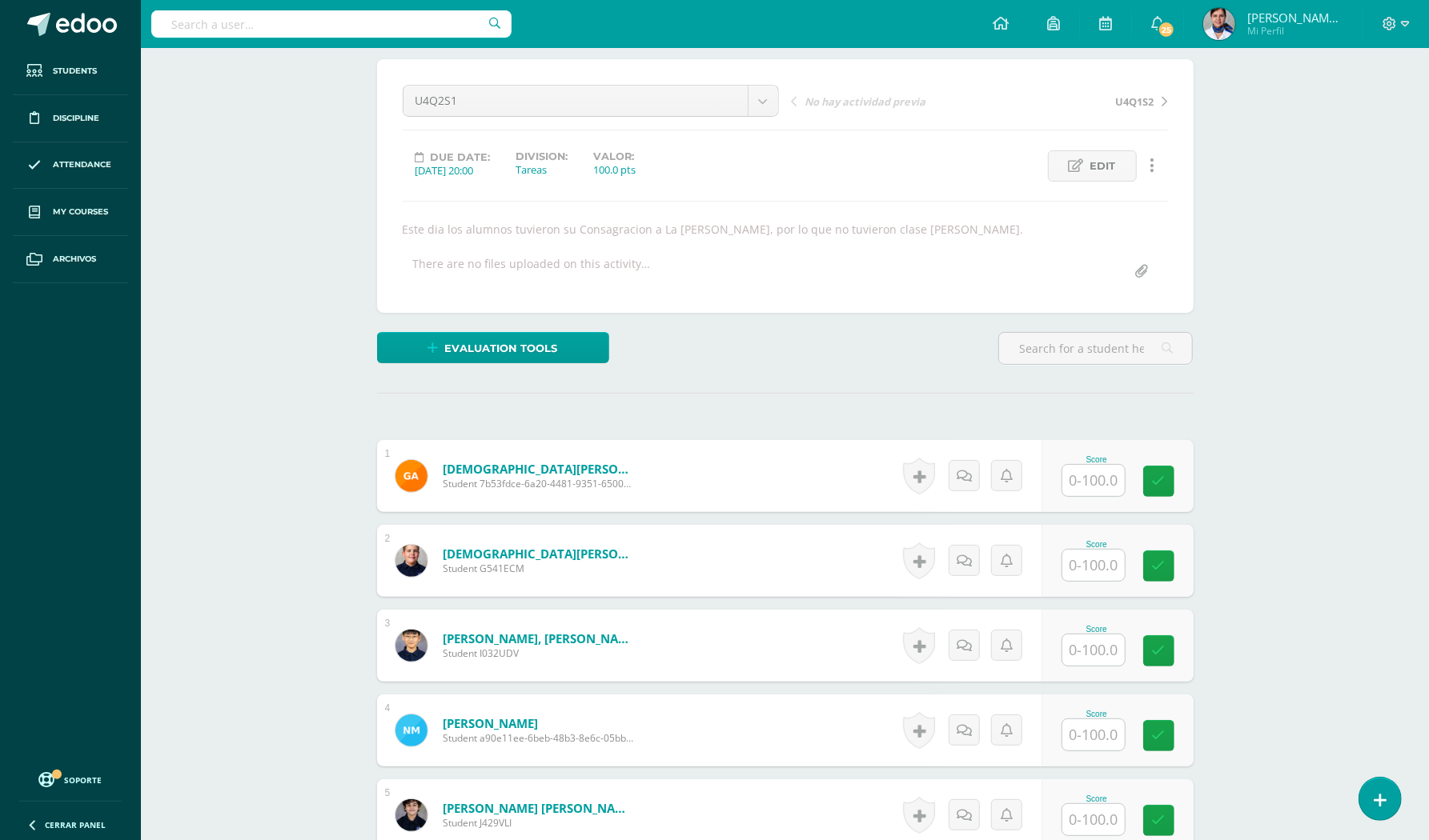
scroll to position [321, 0]
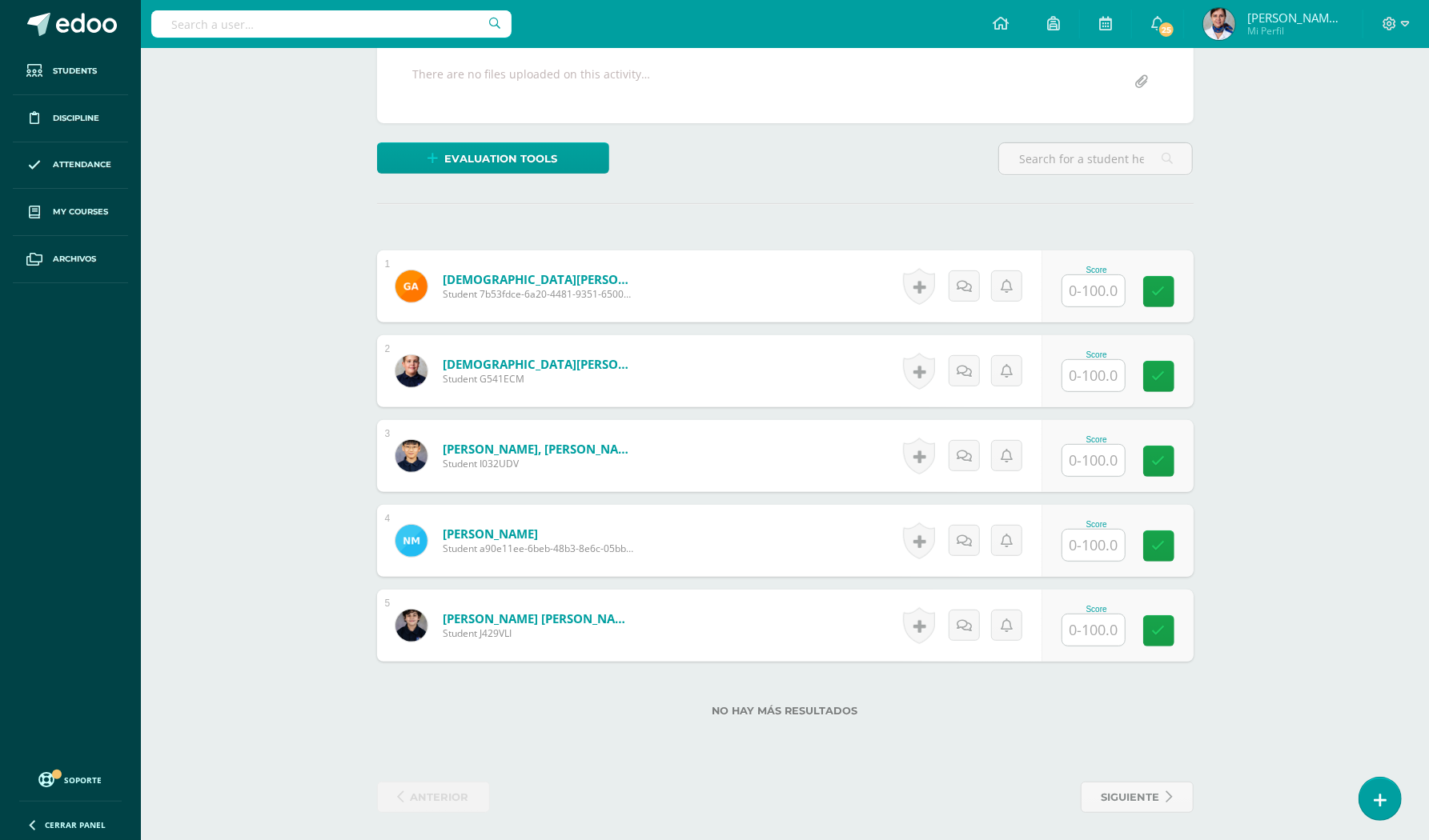
click at [1086, 290] on input "text" at bounding box center [1093, 291] width 62 height 31
click at [1086, 290] on input "text" at bounding box center [1102, 291] width 64 height 32
click at [1085, 293] on input "text" at bounding box center [1102, 291] width 64 height 32
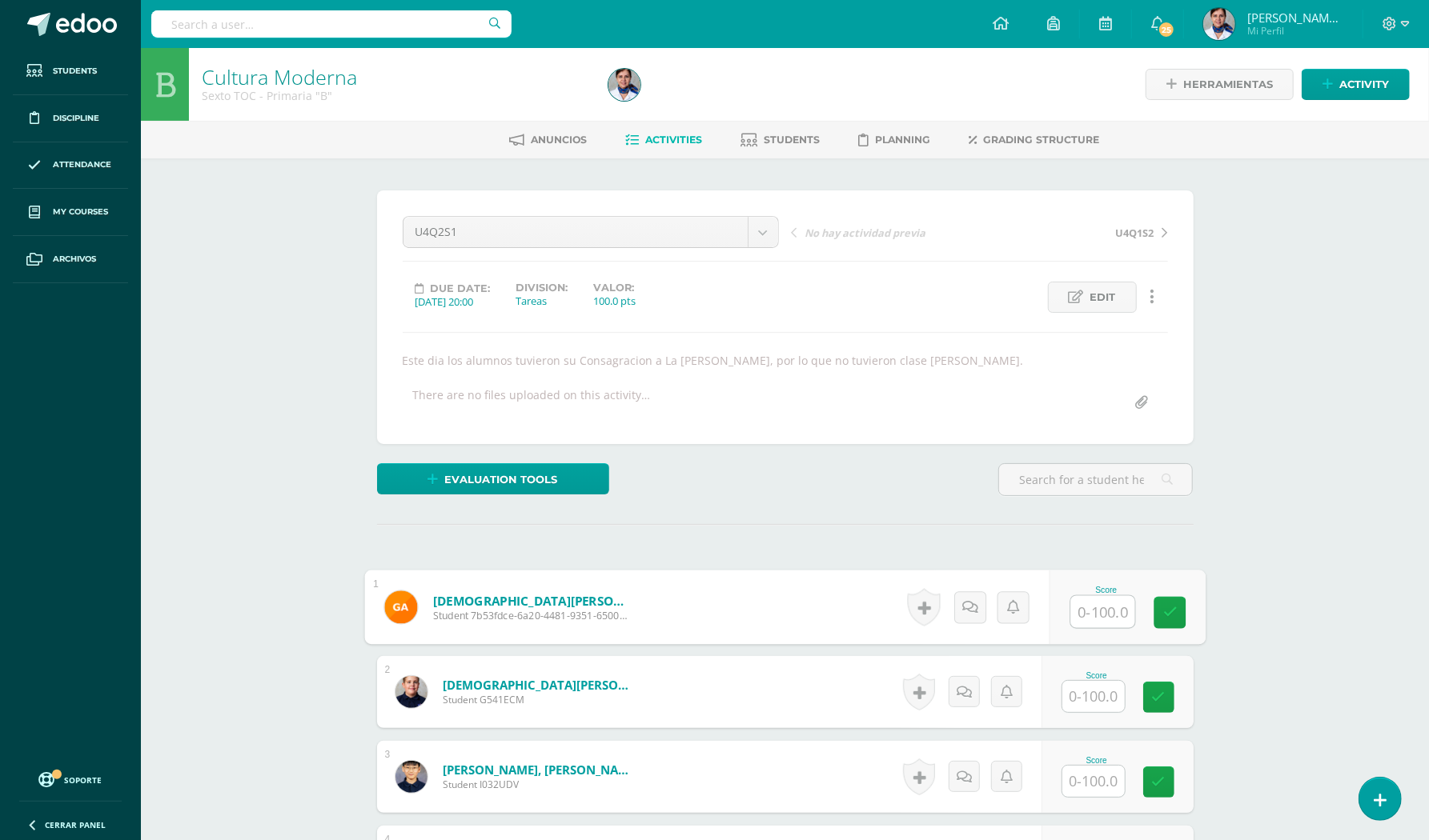
scroll to position [320, 0]
